Goal: Task Accomplishment & Management: Manage account settings

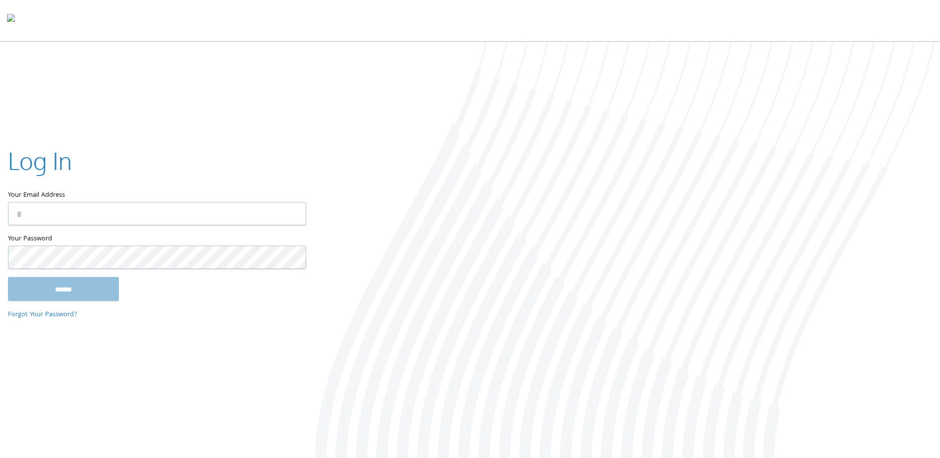
click at [67, 221] on input "Your Email Address" at bounding box center [157, 213] width 298 height 23
click at [0, 457] on com-1password-button at bounding box center [0, 460] width 0 height 0
type input "**********"
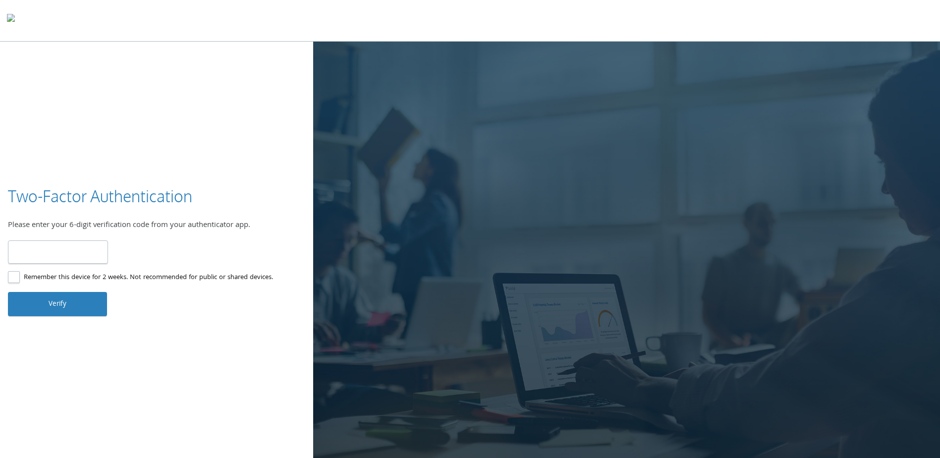
click at [58, 244] on input "number" at bounding box center [58, 251] width 100 height 23
click at [53, 245] on input "number" at bounding box center [58, 251] width 100 height 23
click at [47, 242] on input "number" at bounding box center [58, 251] width 100 height 23
click at [39, 243] on input "number" at bounding box center [58, 251] width 100 height 23
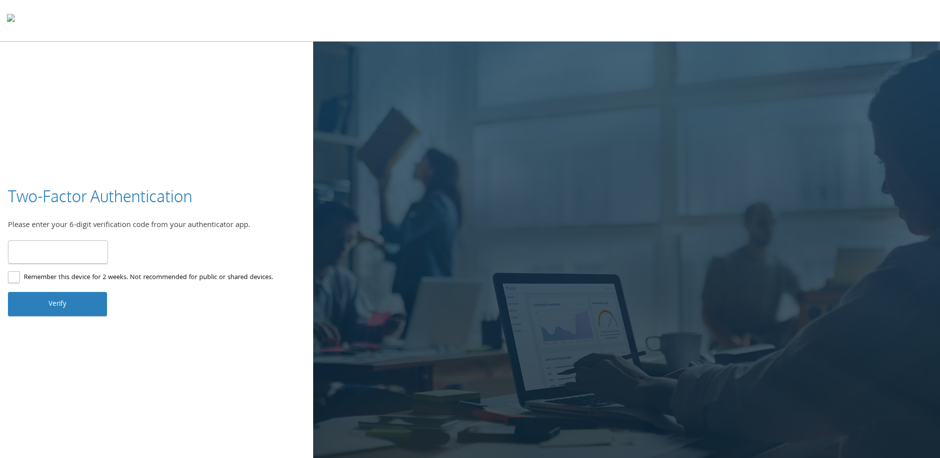
click at [39, 243] on input "number" at bounding box center [58, 251] width 100 height 23
click at [36, 248] on input "number" at bounding box center [58, 251] width 100 height 23
type input "*"
type input "******"
